Goal: Transaction & Acquisition: Purchase product/service

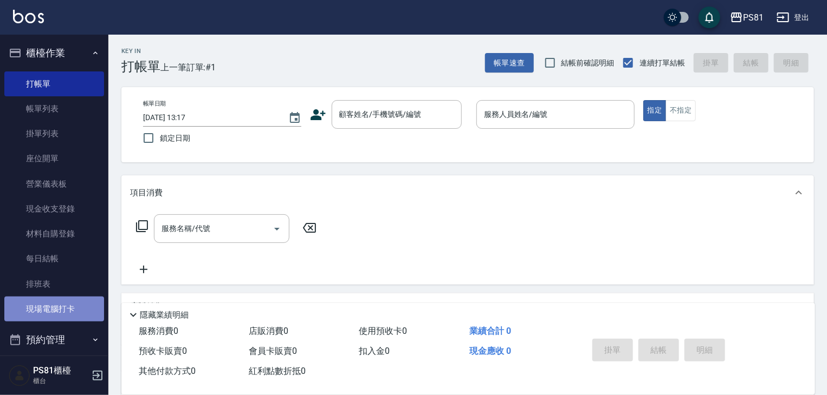
click at [74, 313] on link "現場電腦打卡" at bounding box center [54, 309] width 100 height 25
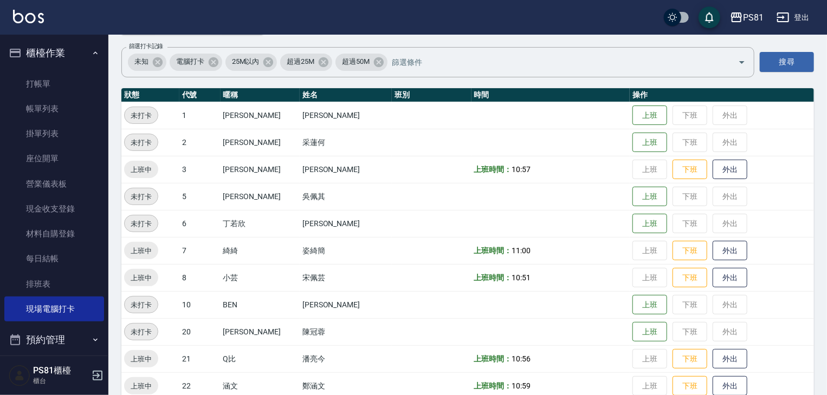
scroll to position [217, 0]
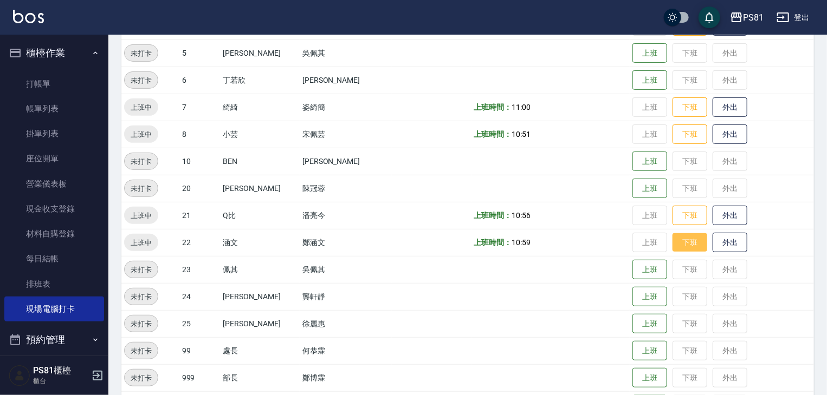
click at [687, 244] on button "下班" at bounding box center [689, 242] width 35 height 19
click at [677, 212] on button "下班" at bounding box center [689, 215] width 35 height 19
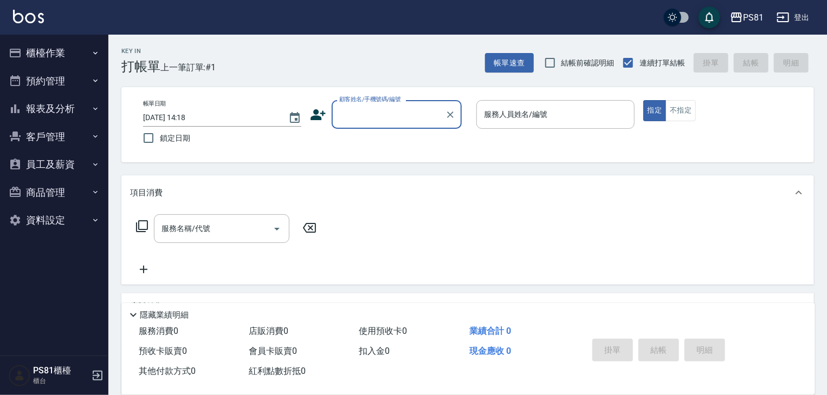
click at [780, 16] on icon "button" at bounding box center [782, 17] width 13 height 13
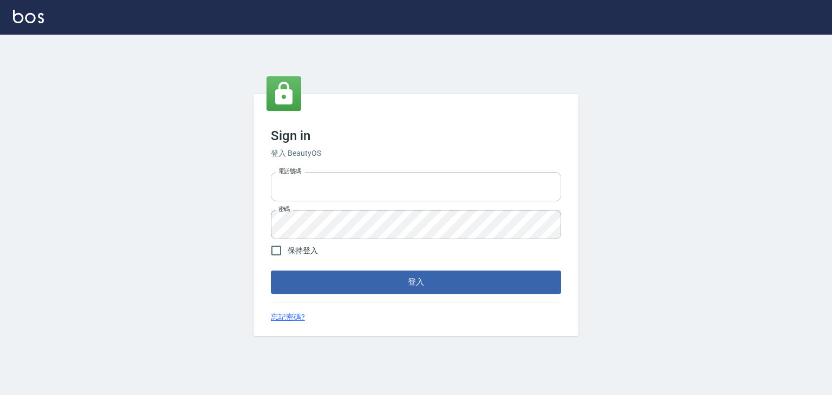
type input "6430581"
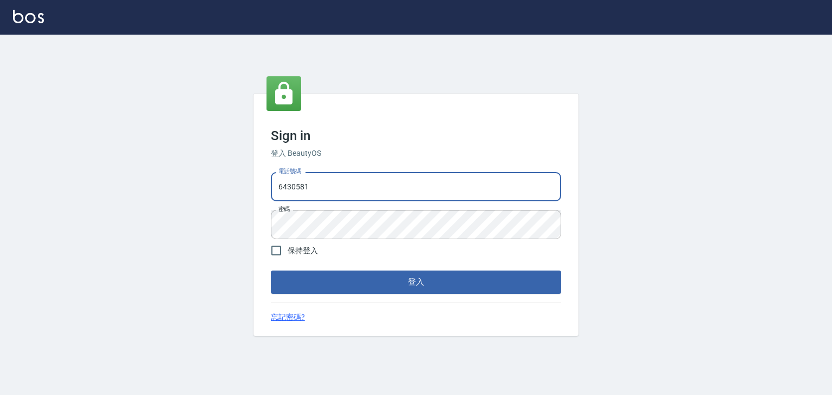
click at [328, 188] on input "6430581" at bounding box center [416, 186] width 290 height 29
drag, startPoint x: 336, startPoint y: 191, endPoint x: 245, endPoint y: 182, distance: 91.4
click at [245, 182] on div "Sign in 登入 BeautyOS 電話號碼 6430581 電話號碼 密碼 密碼 保持登入 登入 忘記密碼?" at bounding box center [416, 215] width 832 height 361
type input "0979739080"
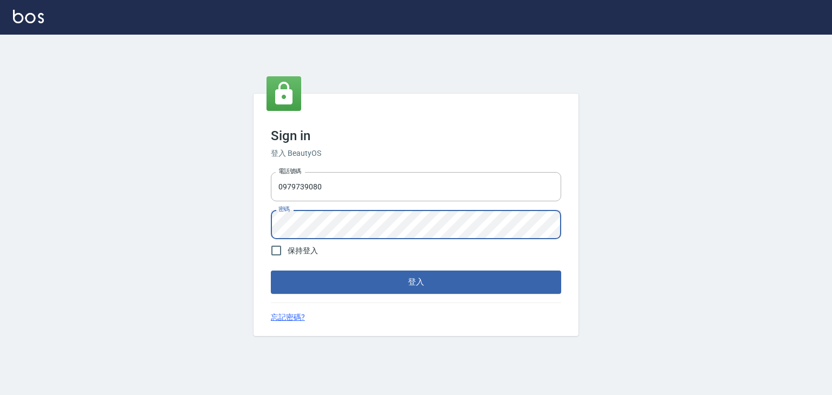
click at [225, 222] on div "Sign in 登入 BeautyOS 電話號碼 0979739080 電話號碼 密碼 密碼 保持登入 登入 忘記密碼?" at bounding box center [416, 215] width 832 height 361
click at [271, 271] on button "登入" at bounding box center [416, 282] width 290 height 23
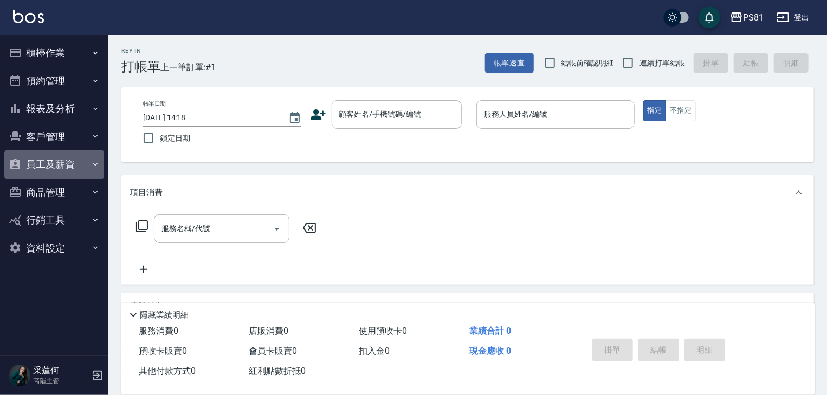
click at [73, 164] on button "員工及薪資" at bounding box center [54, 165] width 100 height 28
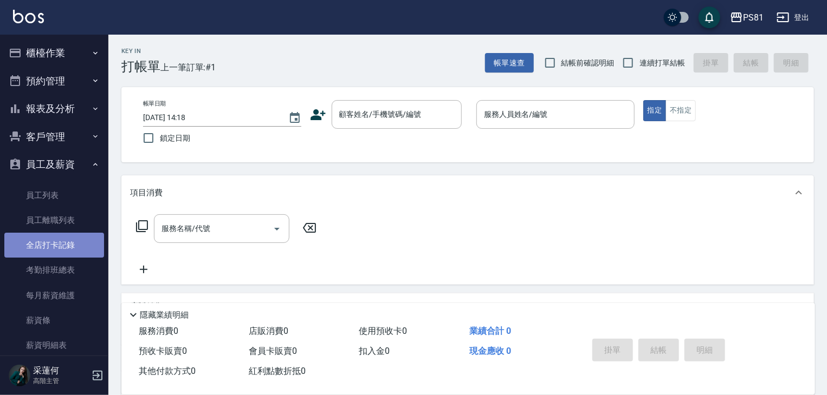
click at [79, 254] on link "全店打卡記錄" at bounding box center [54, 245] width 100 height 25
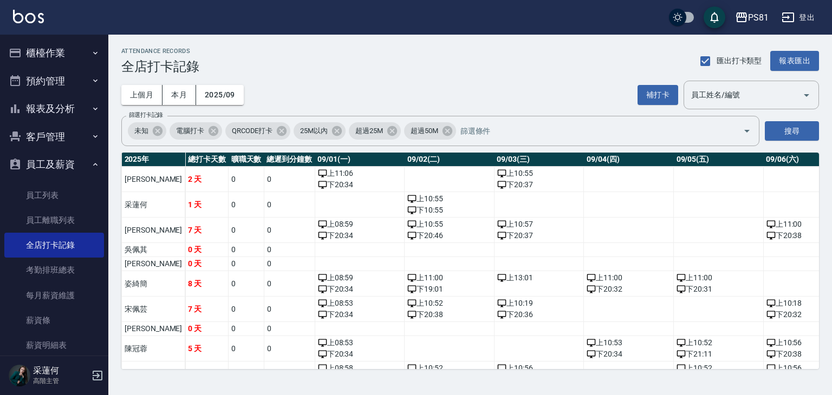
click at [795, 204] on td "a dense table" at bounding box center [808, 204] width 90 height 25
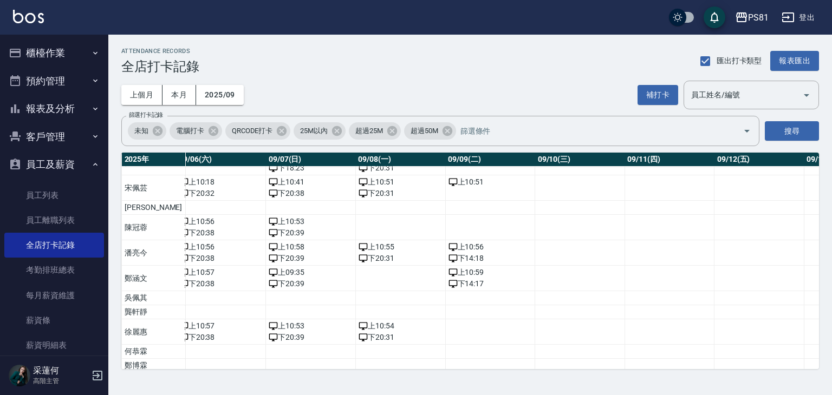
scroll to position [121, 589]
click at [468, 287] on div "下 14:17" at bounding box center [488, 283] width 84 height 11
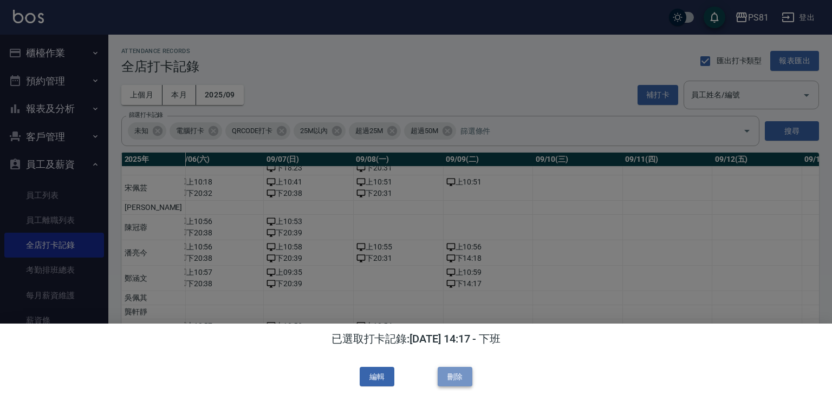
click at [465, 378] on button "刪除" at bounding box center [455, 377] width 35 height 20
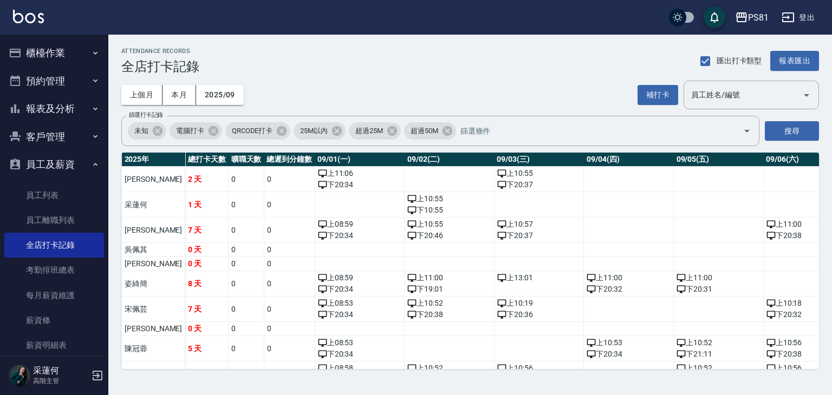
click at [35, 59] on button "櫃檯作業" at bounding box center [54, 53] width 100 height 28
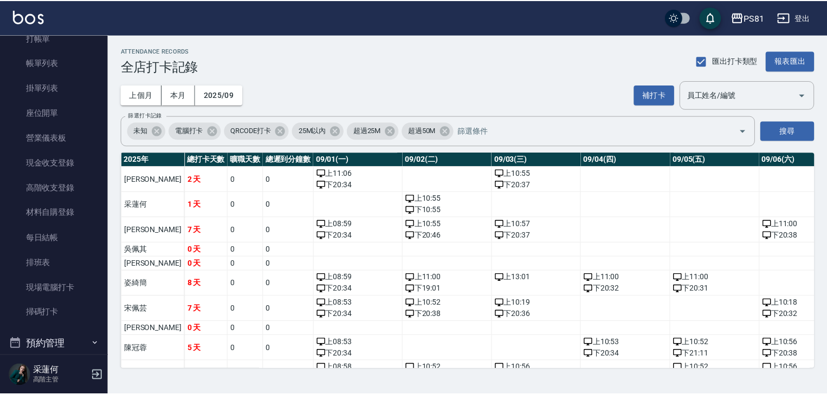
scroll to position [108, 0]
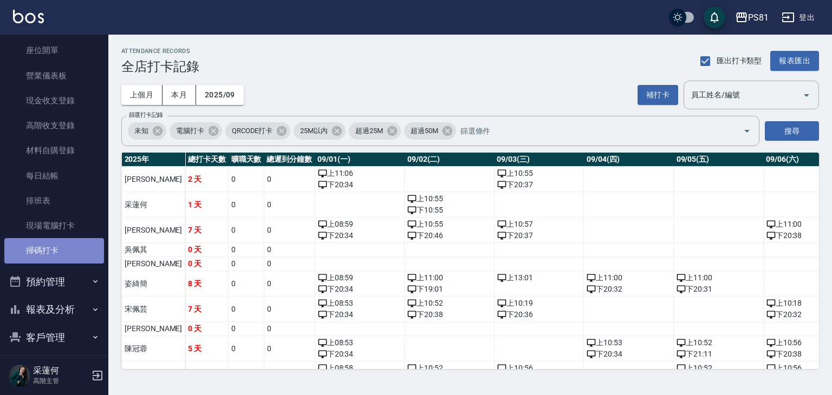
click at [64, 246] on link "掃碼打卡" at bounding box center [54, 250] width 100 height 25
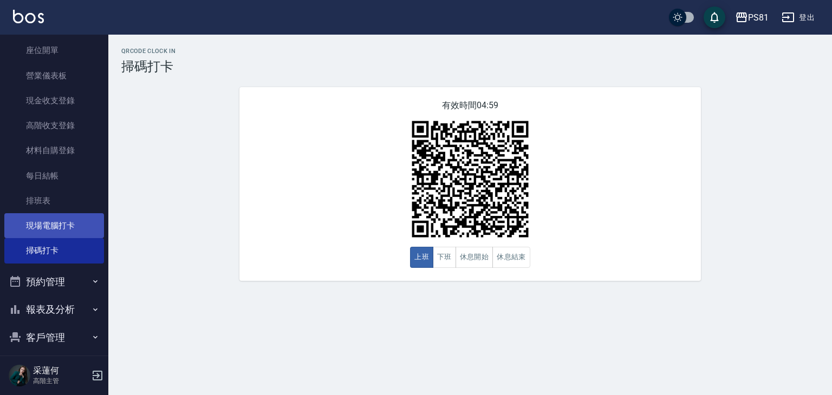
click at [72, 225] on link "現場電腦打卡" at bounding box center [54, 225] width 100 height 25
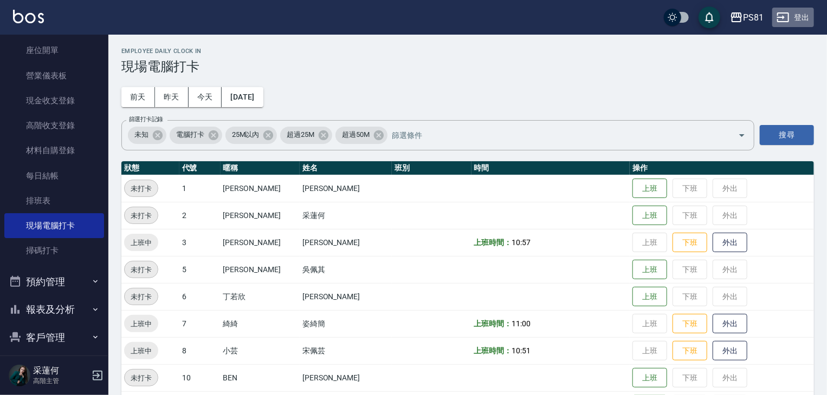
click at [781, 17] on icon "button" at bounding box center [783, 17] width 12 height 10
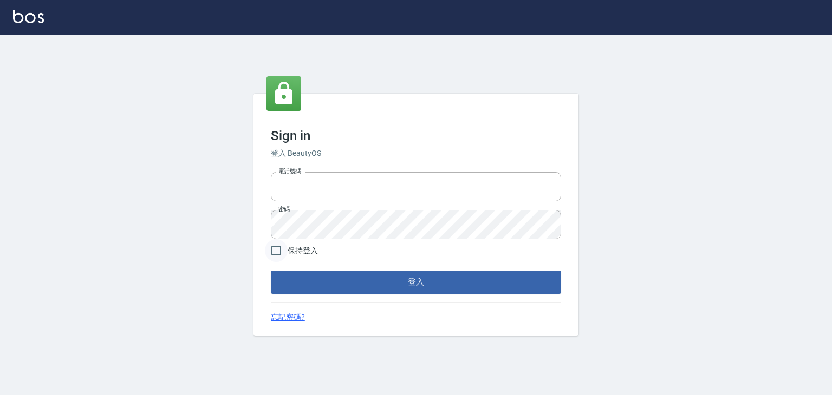
type input "6430581"
click at [277, 250] on input "保持登入" at bounding box center [276, 250] width 23 height 23
checkbox input "true"
click at [304, 284] on button "登入" at bounding box center [416, 282] width 290 height 23
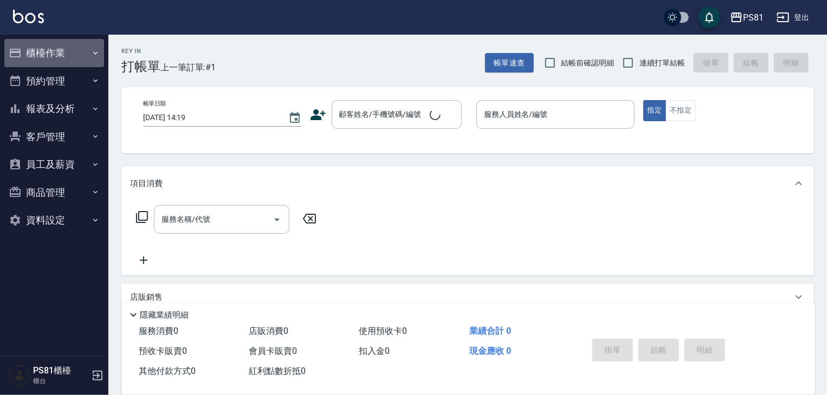
click at [39, 40] on button "櫃檯作業" at bounding box center [54, 53] width 100 height 28
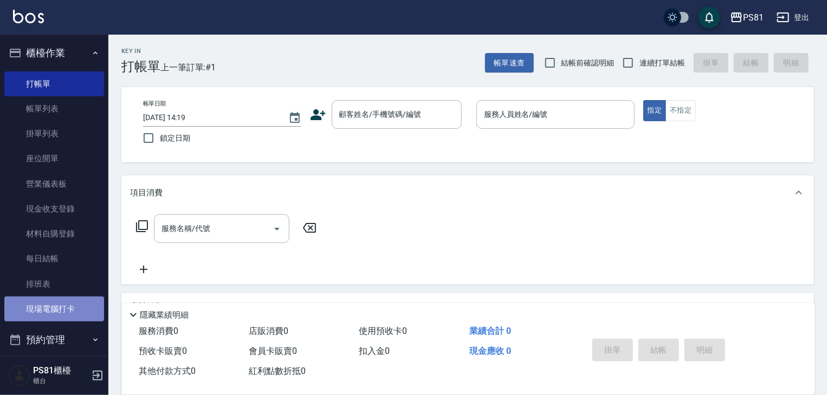
click at [72, 316] on link "現場電腦打卡" at bounding box center [54, 309] width 100 height 25
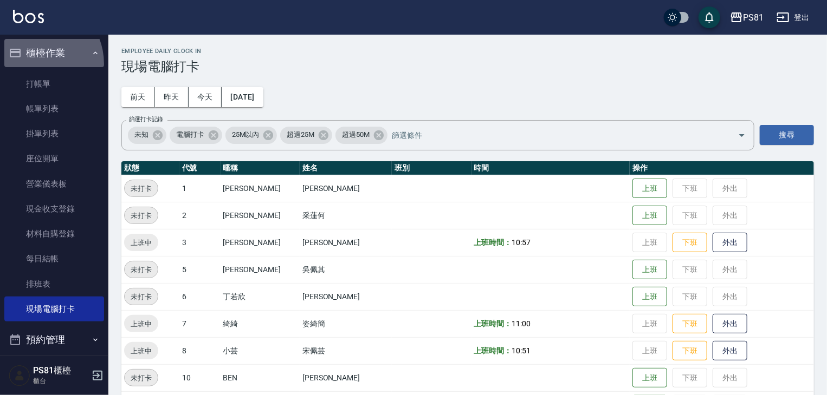
click at [35, 63] on button "櫃檯作業" at bounding box center [54, 53] width 100 height 28
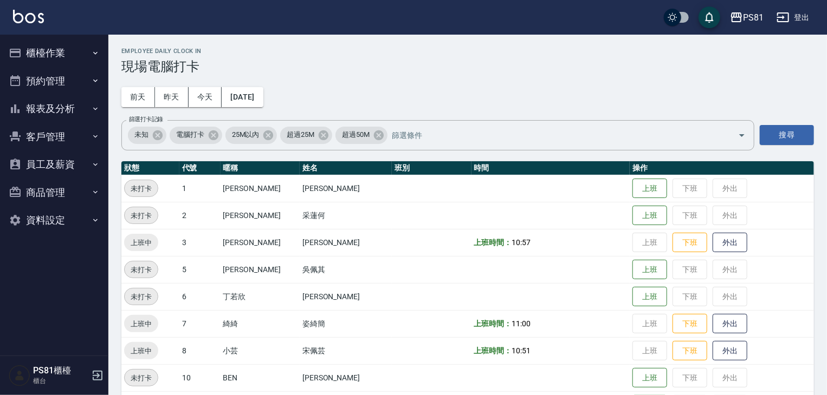
click at [37, 68] on ul "櫃檯作業 打帳單 帳單列表 掛單列表 座位開單 營業儀表板 現金收支登錄 材料自購登錄 每日結帳 排班表 現場電腦打卡 預約管理 預約管理 單日預約紀錄 單週…" at bounding box center [54, 137] width 100 height 204
click at [42, 46] on button "櫃檯作業" at bounding box center [54, 53] width 100 height 28
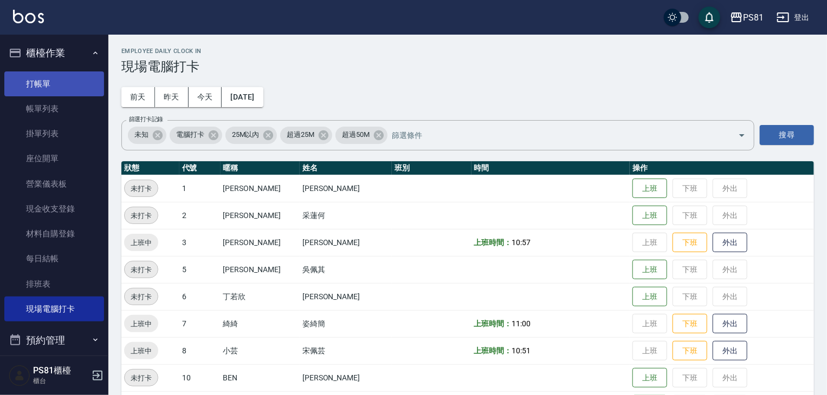
click at [51, 76] on link "打帳單" at bounding box center [54, 84] width 100 height 25
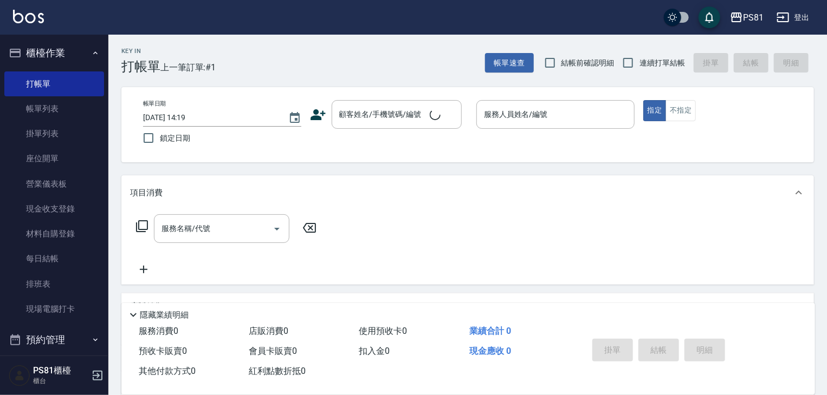
click at [273, 52] on div "Key In 打帳單 上一筆訂單:#1 帳單速查 結帳前確認明細 連續打單結帳 掛單 結帳 明細" at bounding box center [460, 55] width 705 height 40
click at [24, 278] on link "排班表" at bounding box center [54, 284] width 100 height 25
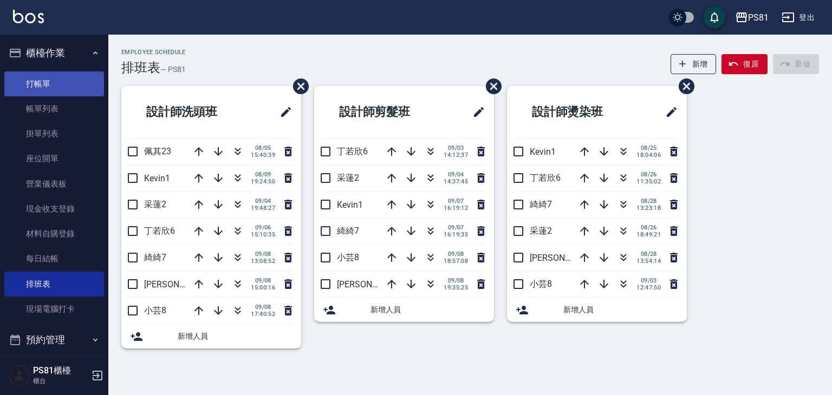
click at [53, 73] on link "打帳單" at bounding box center [54, 84] width 100 height 25
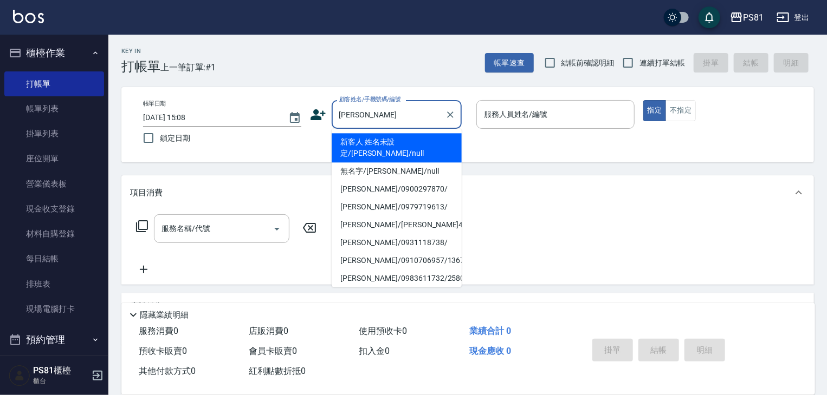
click at [416, 139] on li "新客人 姓名未設定/黃文鴻/null" at bounding box center [397, 147] width 130 height 29
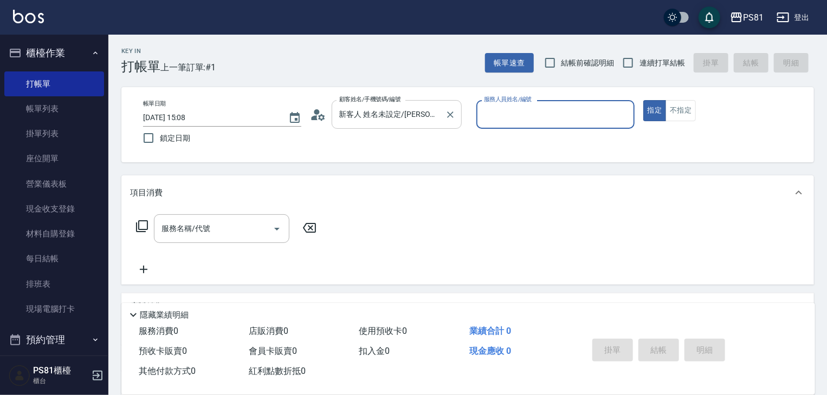
click at [412, 119] on input "新客人 姓名未設定/黃文鴻/null" at bounding box center [388, 114] width 104 height 19
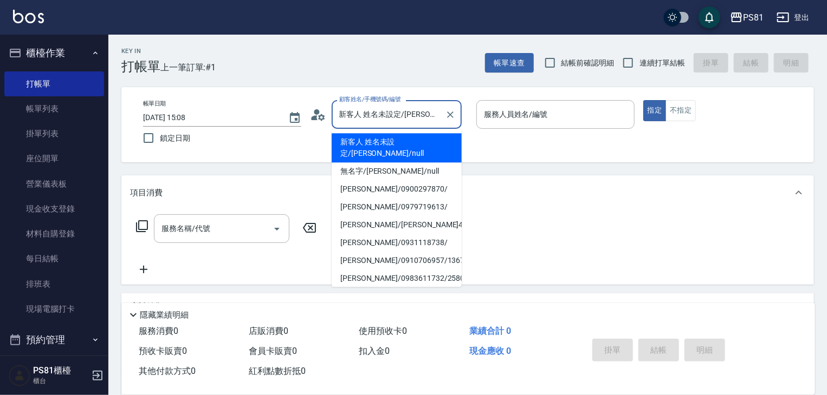
click at [412, 118] on input "新客人 姓名未設定/黃文鴻/null" at bounding box center [388, 114] width 104 height 19
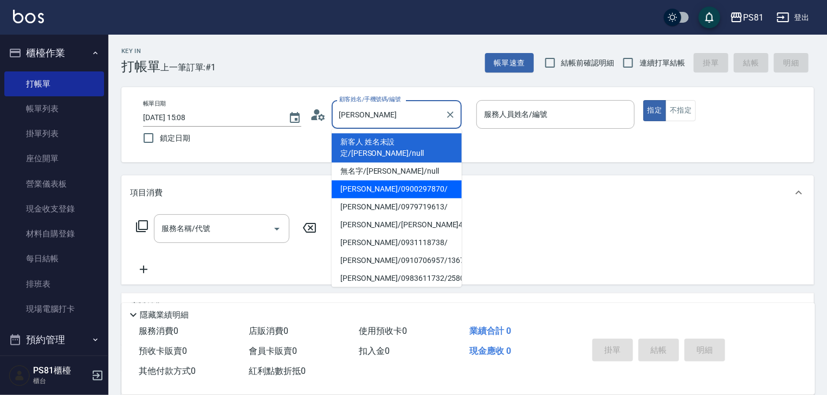
click at [391, 180] on li "黃文安/0900297870/" at bounding box center [397, 189] width 130 height 18
type input "黃文安/0900297870/"
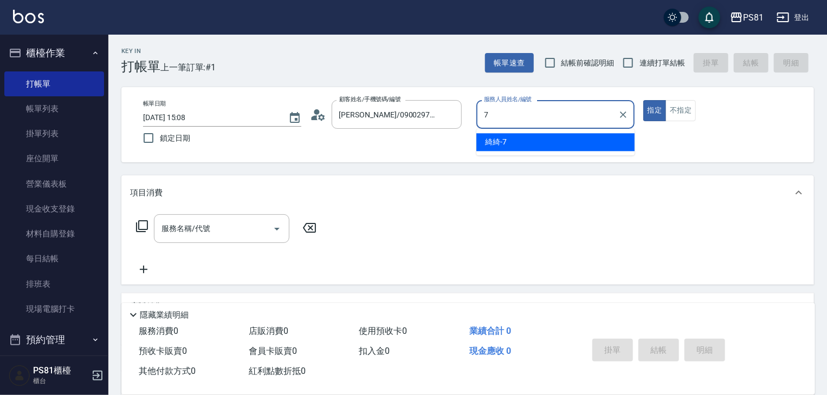
type input "綺綺-7"
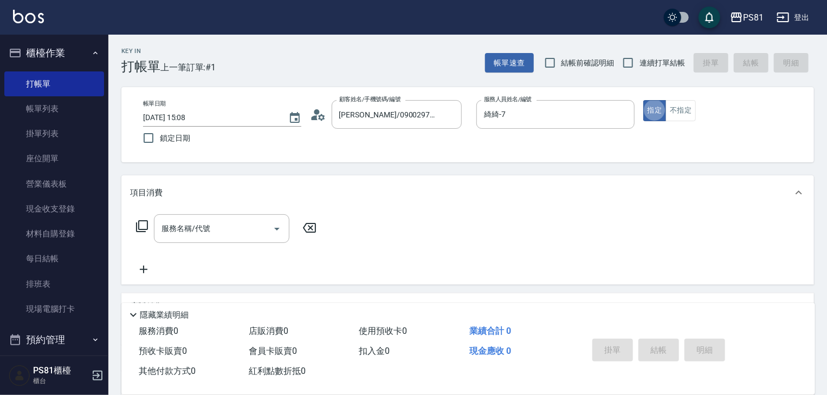
type button "true"
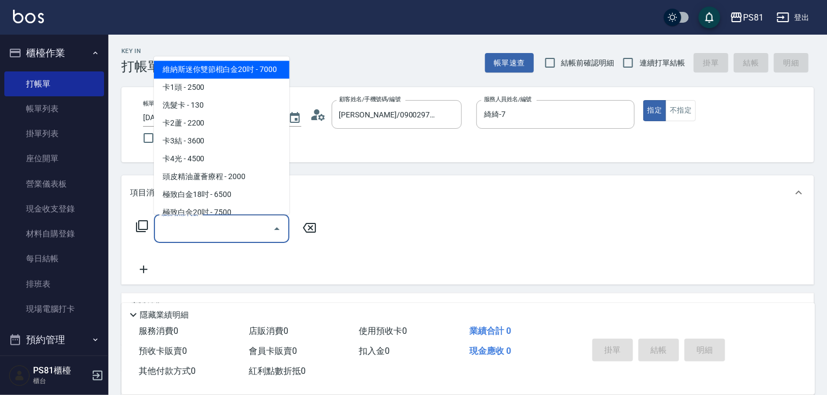
click at [235, 226] on input "服務名稱/代號" at bounding box center [213, 228] width 109 height 19
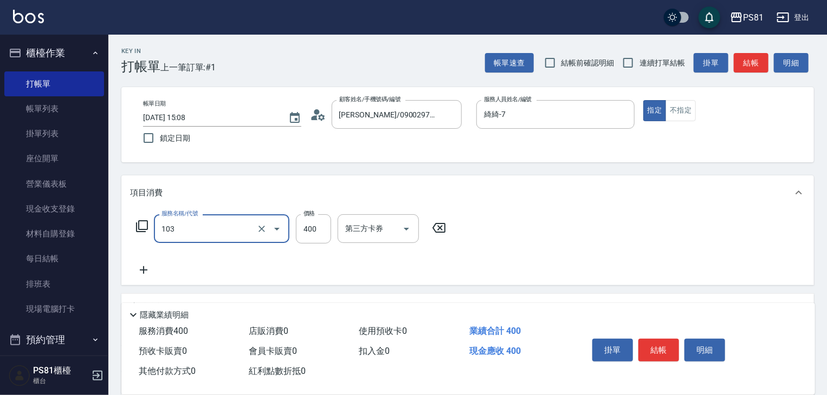
type input "C級洗剪400(103)"
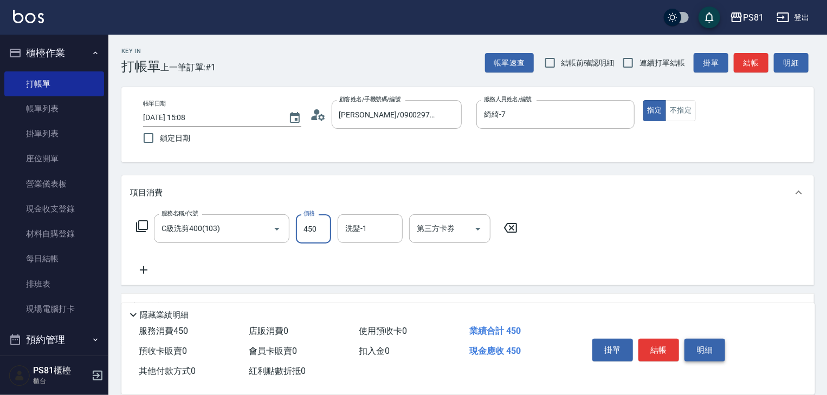
type input "450"
click at [685, 345] on button "明細" at bounding box center [704, 350] width 41 height 23
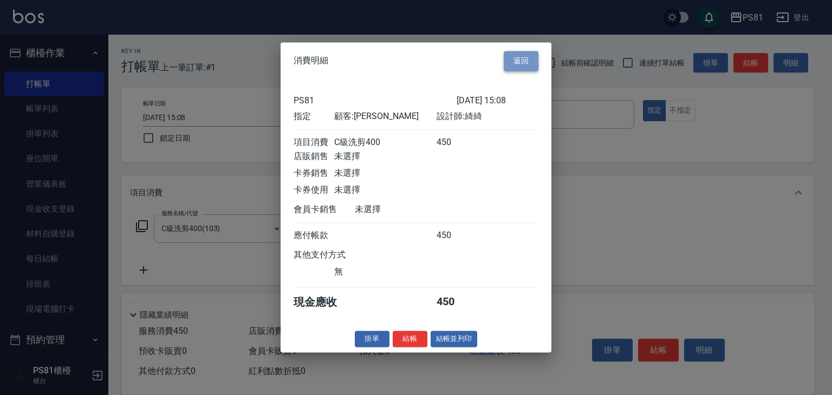
click at [520, 51] on button "返回" at bounding box center [521, 61] width 35 height 20
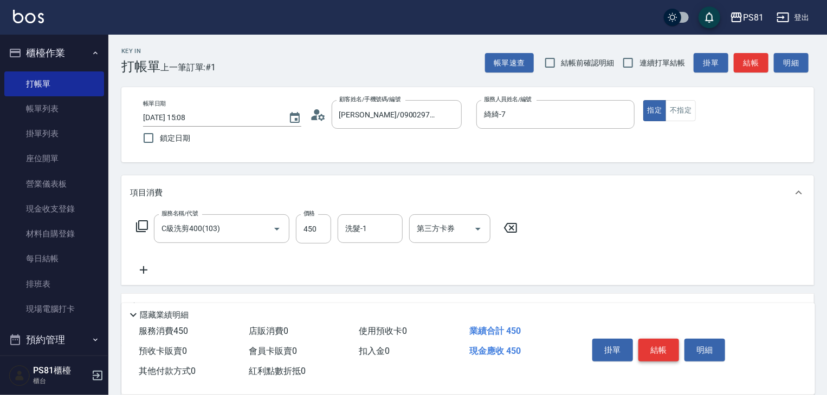
click at [658, 351] on button "結帳" at bounding box center [658, 350] width 41 height 23
